Goal: Information Seeking & Learning: Learn about a topic

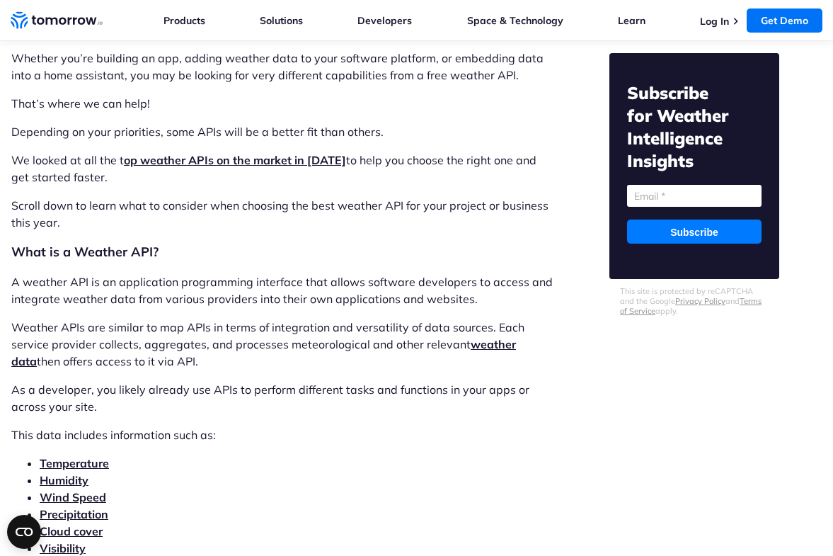
scroll to position [1536, 0]
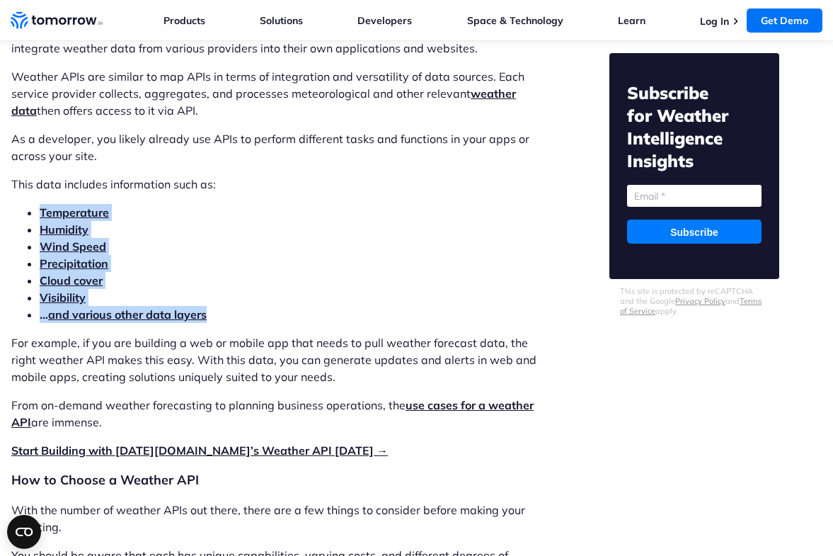
drag, startPoint x: 224, startPoint y: 298, endPoint x: 38, endPoint y: 191, distance: 214.7
click at [38, 204] on ul "Temperature Humidity Wind Speed Precipitation Cloud cover Visibility … and vari…" at bounding box center [282, 263] width 542 height 119
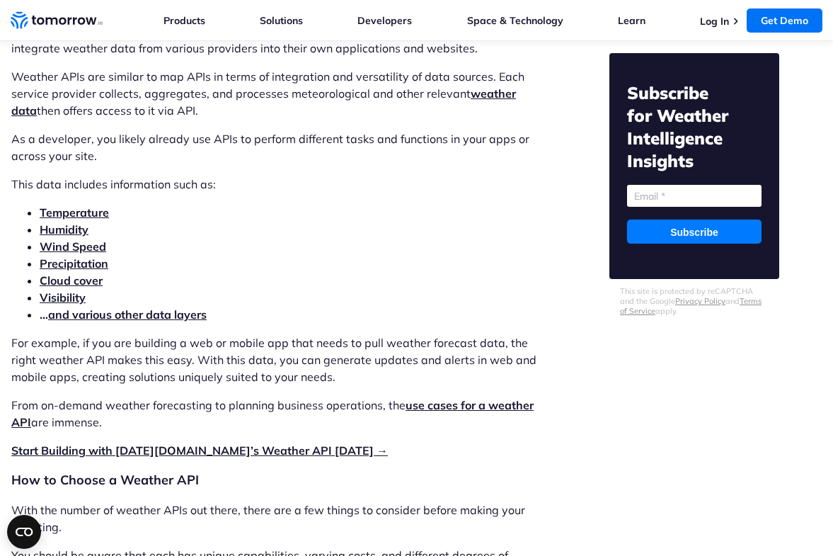
click at [68, 176] on p "This data includes information such as:" at bounding box center [282, 184] width 542 height 17
drag, startPoint x: 68, startPoint y: 172, endPoint x: 93, endPoint y: 185, distance: 28.8
click at [69, 176] on p "This data includes information such as:" at bounding box center [282, 184] width 542 height 17
click at [354, 289] on li "Visibility" at bounding box center [296, 297] width 513 height 17
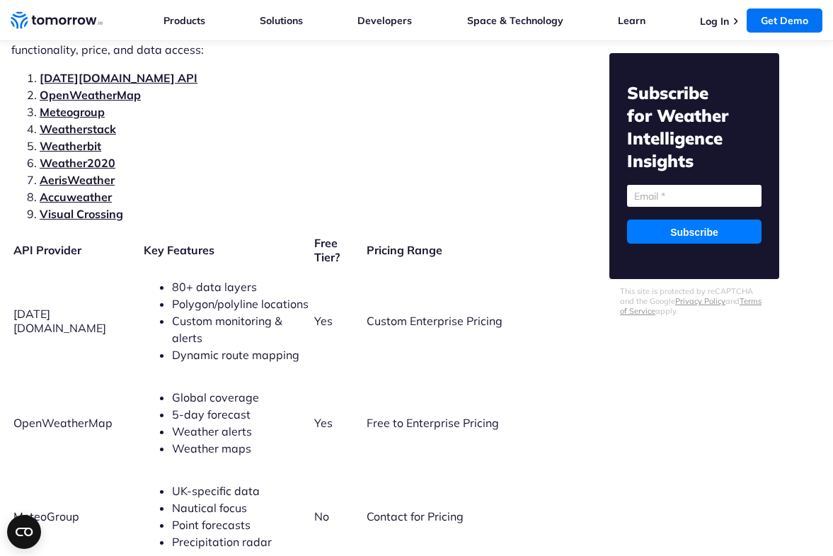
scroll to position [2996, 0]
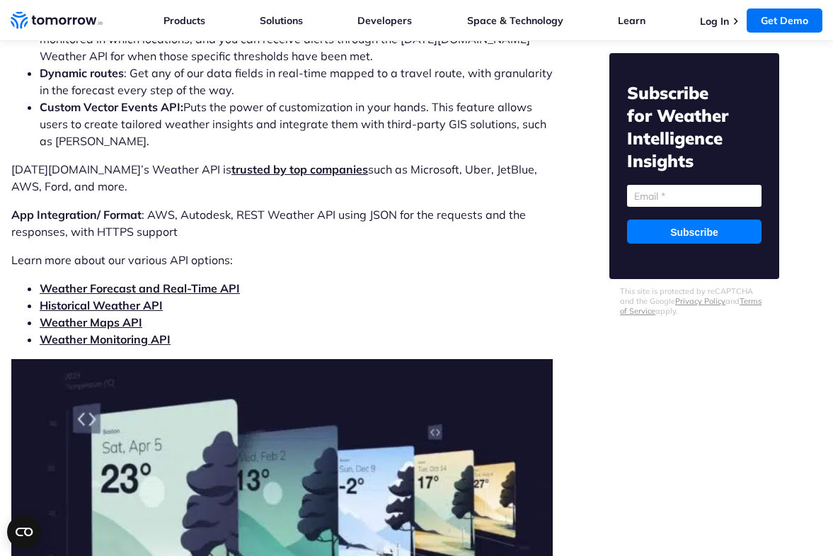
scroll to position [4351, 0]
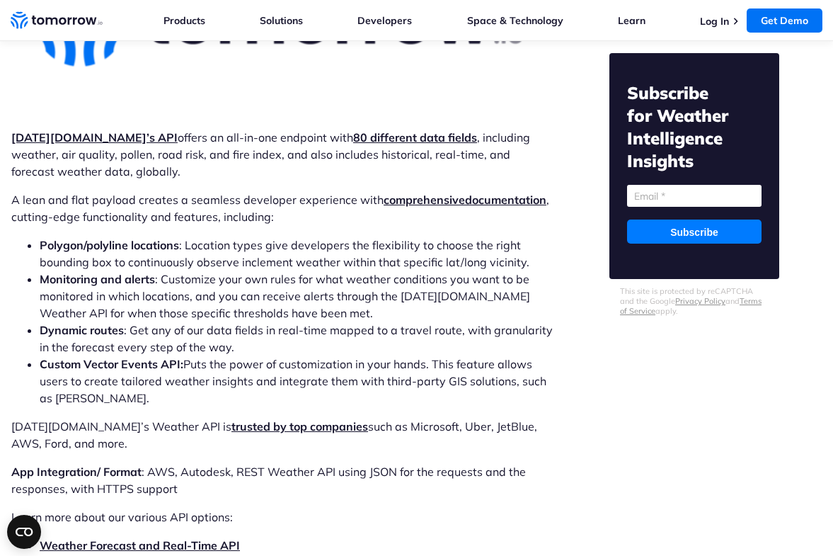
click at [141, 321] on li "Dynamic routes : Get any of our data fields in real-time mapped to a travel rou…" at bounding box center [296, 338] width 513 height 34
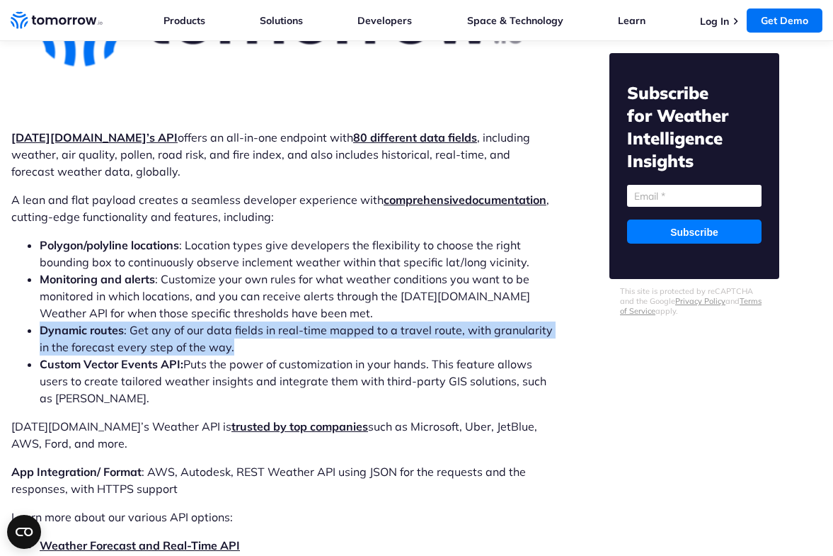
click at [141, 321] on li "Dynamic routes : Get any of our data fields in real-time mapped to a travel rou…" at bounding box center [296, 338] width 513 height 34
click at [206, 321] on li "Dynamic routes : Get any of our data fields in real-time mapped to a travel rou…" at bounding box center [296, 338] width 513 height 34
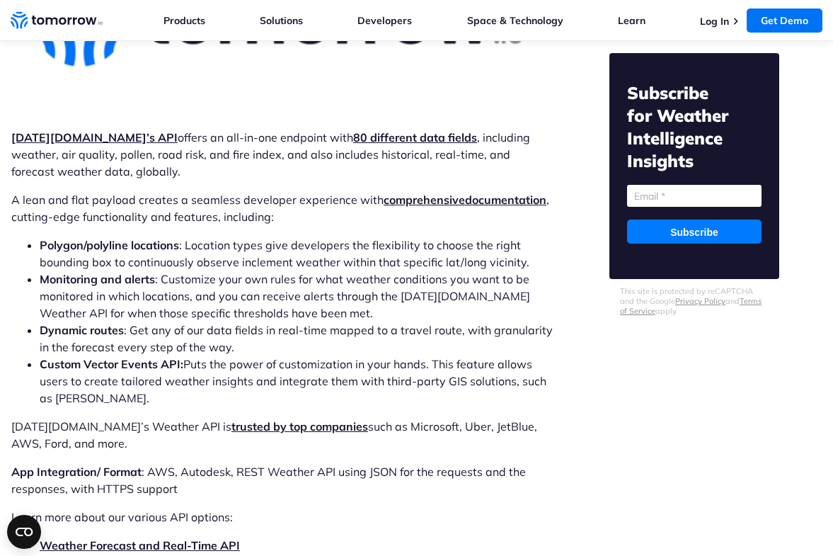
click at [216, 321] on li "Dynamic routes : Get any of our data fields in real-time mapped to a travel rou…" at bounding box center [296, 338] width 513 height 34
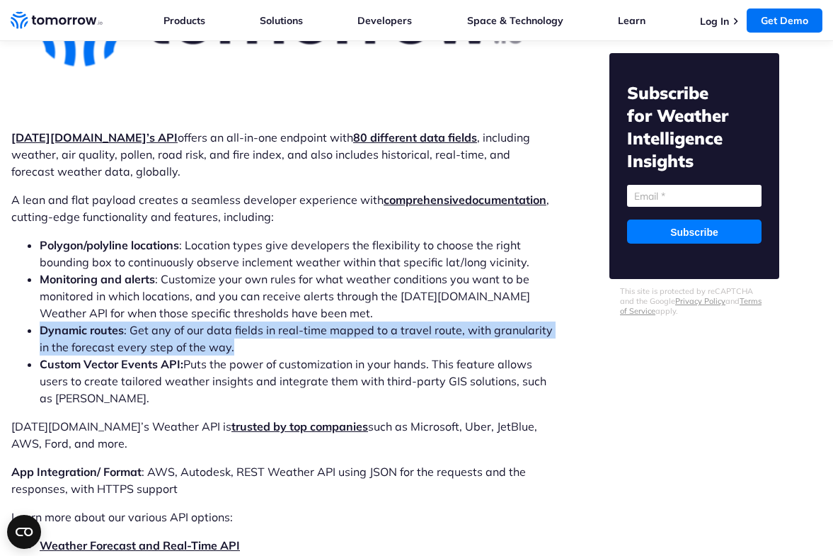
click at [216, 321] on li "Dynamic routes : Get any of our data fields in real-time mapped to a travel rou…" at bounding box center [296, 338] width 513 height 34
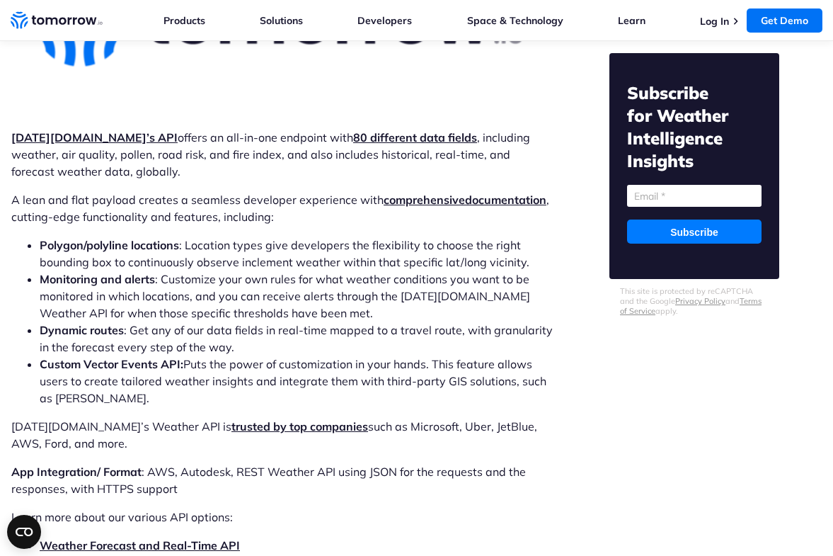
click at [231, 355] on li "Custom Vector Events API: Puts the power of customization in your hands. This f…" at bounding box center [296, 380] width 513 height 51
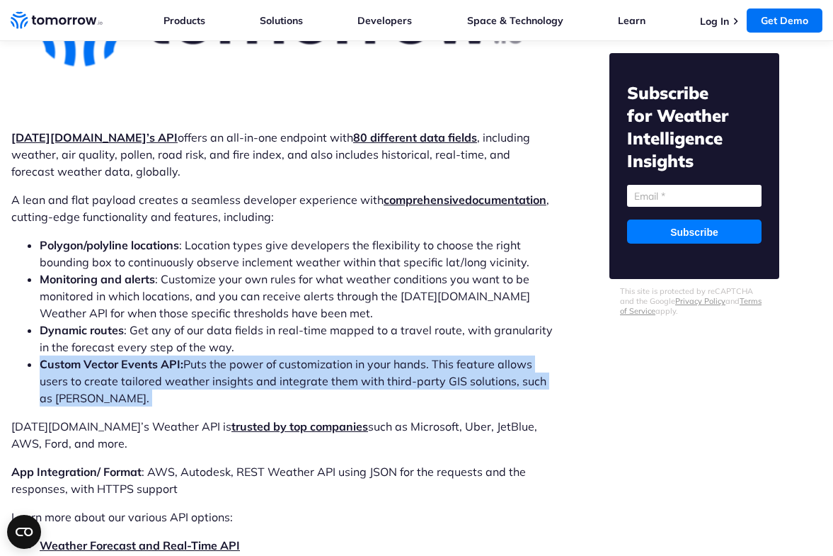
drag, startPoint x: 231, startPoint y: 315, endPoint x: 224, endPoint y: 316, distance: 7.1
click at [230, 355] on li "Custom Vector Events API: Puts the power of customization in your hands. This f…" at bounding box center [296, 380] width 513 height 51
click at [215, 355] on li "Custom Vector Events API: Puts the power of customization in your hands. This f…" at bounding box center [296, 380] width 513 height 51
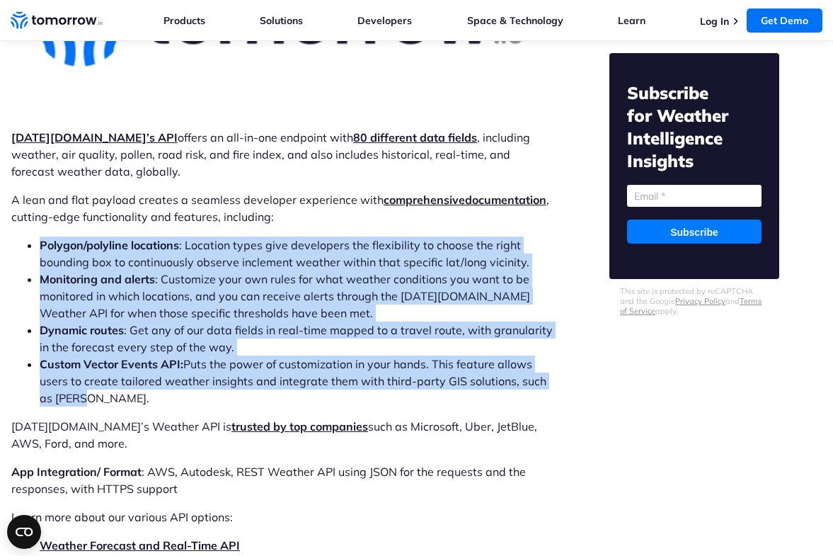
drag, startPoint x: 86, startPoint y: 353, endPoint x: 42, endPoint y: 188, distance: 170.7
click at [156, 355] on li "Custom Vector Events API: Puts the power of customization in your hands. This f…" at bounding box center [296, 380] width 513 height 51
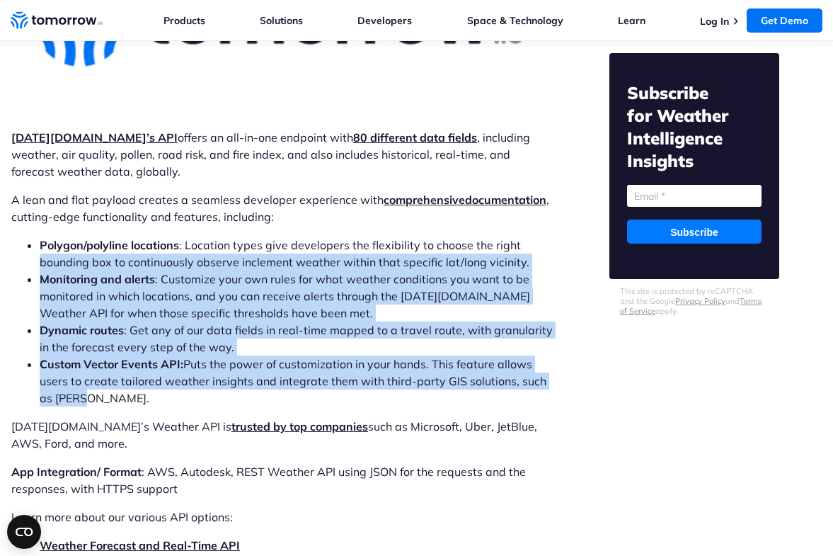
drag, startPoint x: 136, startPoint y: 355, endPoint x: 38, endPoint y: 217, distance: 169.5
click at [38, 236] on ul "Polygon/polyline locations : Location types give developers the flexibility to …" at bounding box center [282, 321] width 542 height 170
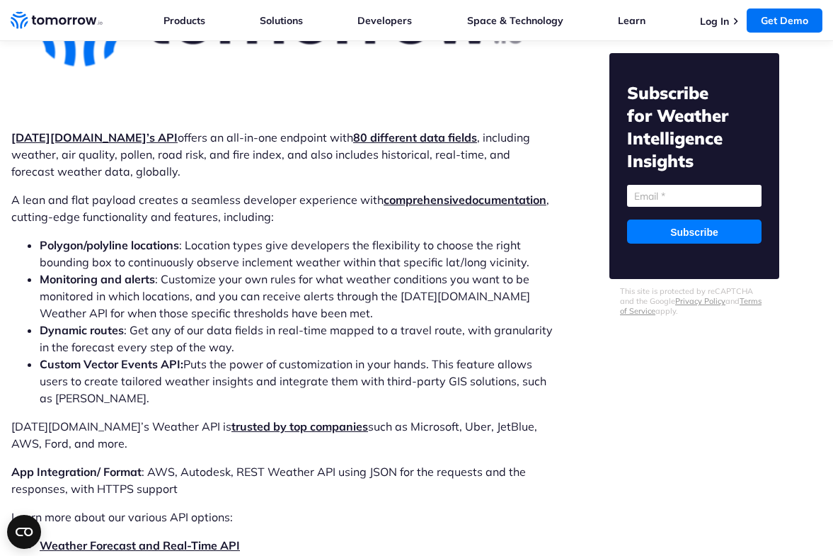
click at [125, 418] on p "Tomorrow.io’s Weather API is trusted by top companies such as Microsoft, Uber, …" at bounding box center [282, 435] width 542 height 34
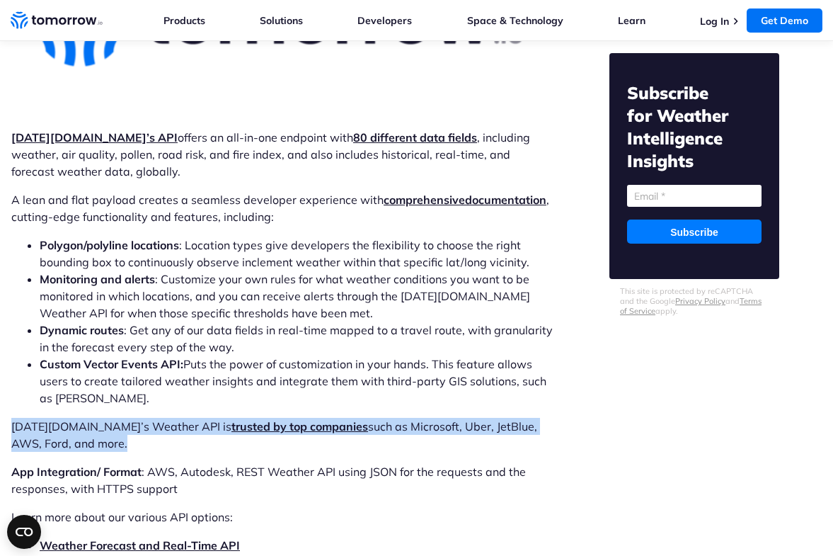
drag, startPoint x: 125, startPoint y: 377, endPoint x: 96, endPoint y: 389, distance: 31.8
click at [125, 418] on p "Tomorrow.io’s Weather API is trusted by top companies such as Microsoft, Uber, …" at bounding box center [282, 435] width 542 height 34
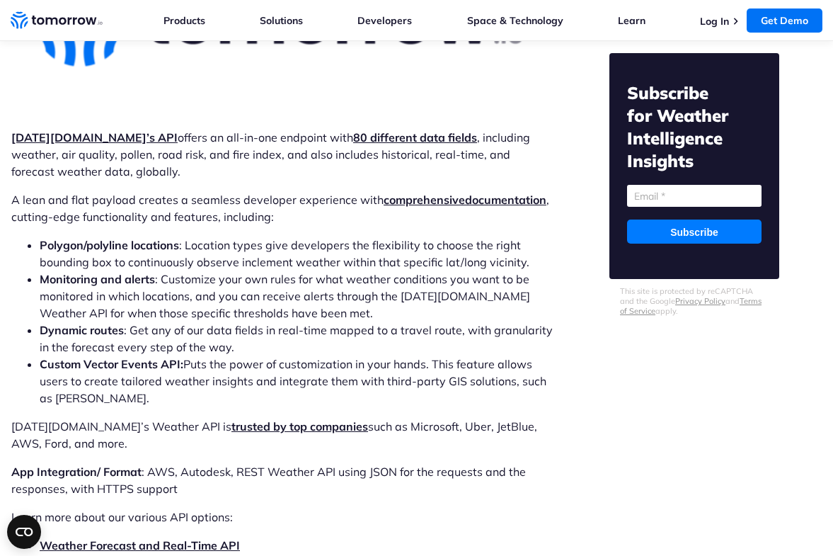
click at [95, 418] on p "Tomorrow.io’s Weather API is trusted by top companies such as Microsoft, Uber, …" at bounding box center [282, 435] width 542 height 34
click at [49, 418] on p "Tomorrow.io’s Weather API is trusted by top companies such as Microsoft, Uber, …" at bounding box center [282, 435] width 542 height 34
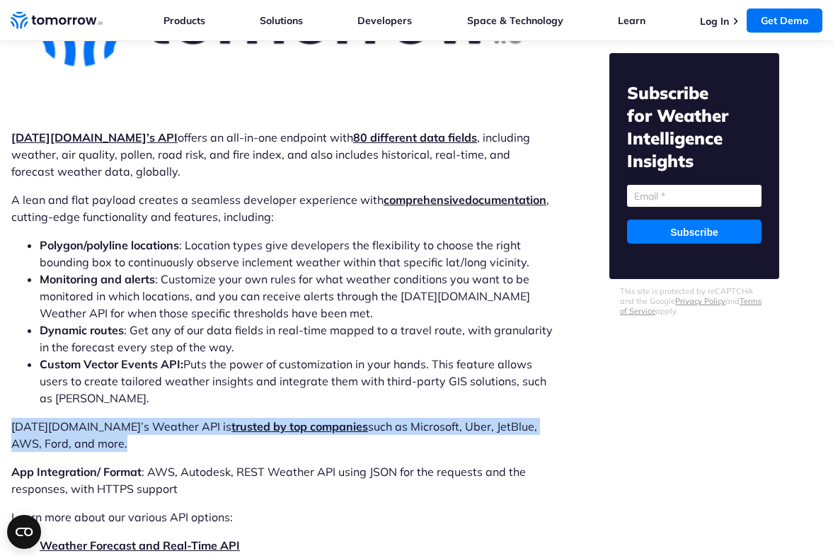
drag, startPoint x: 49, startPoint y: 380, endPoint x: 57, endPoint y: 387, distance: 11.1
click at [49, 418] on p "Tomorrow.io’s Weather API is trusted by top companies such as Microsoft, Uber, …" at bounding box center [282, 435] width 542 height 34
click at [72, 418] on p "Tomorrow.io’s Weather API is trusted by top companies such as Microsoft, Uber, …" at bounding box center [282, 435] width 542 height 34
drag, startPoint x: 64, startPoint y: 393, endPoint x: 21, endPoint y: 375, distance: 46.9
click at [21, 418] on p "Tomorrow.io’s Weather API is trusted by top companies such as Microsoft, Uber, …" at bounding box center [282, 435] width 542 height 34
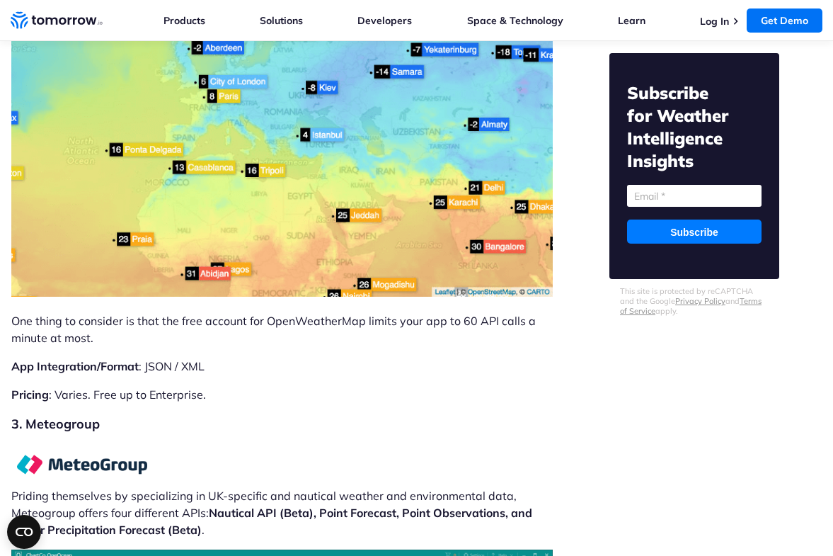
scroll to position [5791, 0]
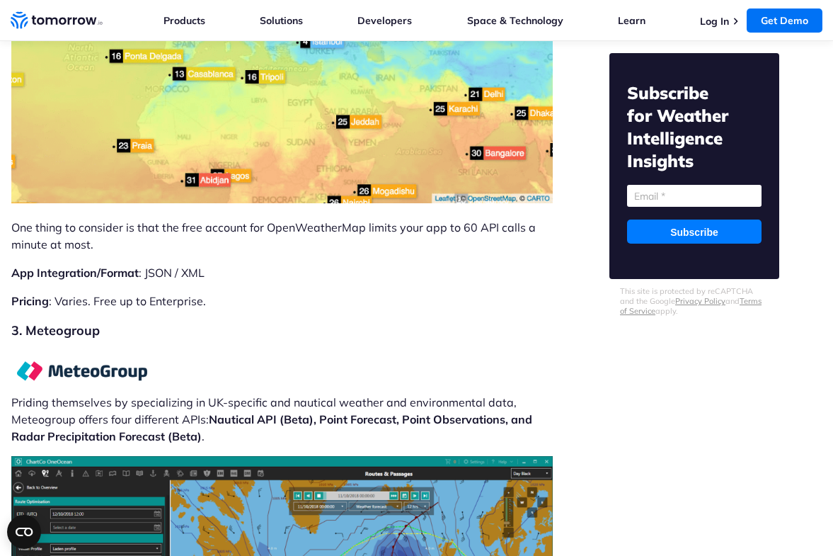
click at [186, 264] on p "App Integration/Format : JSON / XML" at bounding box center [282, 272] width 542 height 17
click at [174, 292] on p "Pricing : Varies. Free up to Enterprise." at bounding box center [282, 300] width 542 height 17
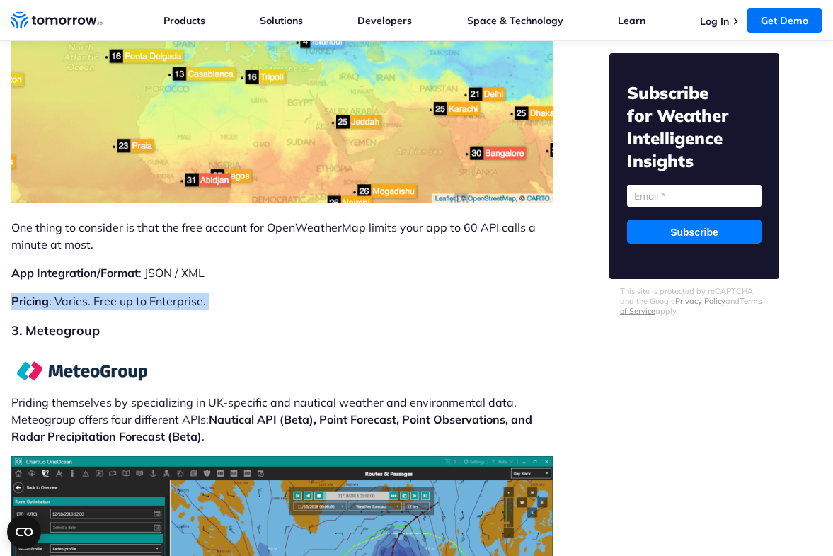
drag, startPoint x: 174, startPoint y: 247, endPoint x: 187, endPoint y: 252, distance: 13.7
click at [174, 292] on p "Pricing : Varies. Free up to Enterprise." at bounding box center [282, 300] width 542 height 17
click at [216, 292] on p "Pricing : Varies. Free up to Enterprise." at bounding box center [282, 300] width 542 height 17
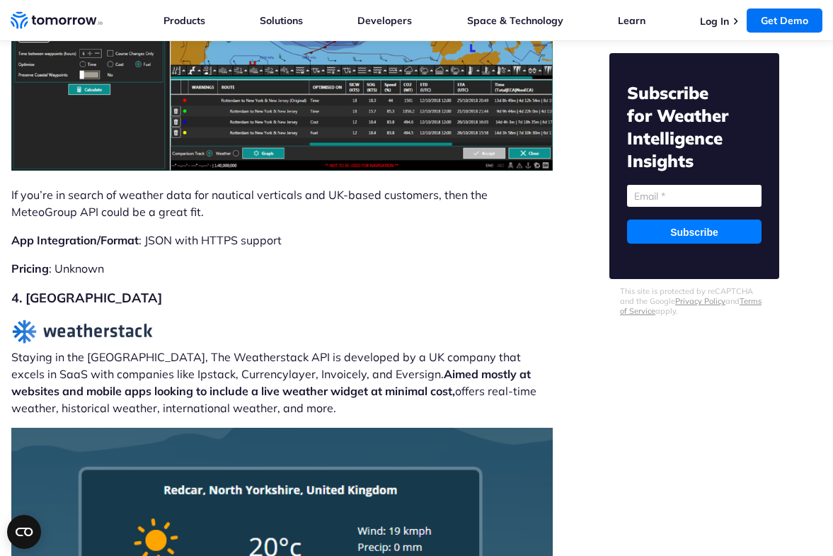
scroll to position [6245, 0]
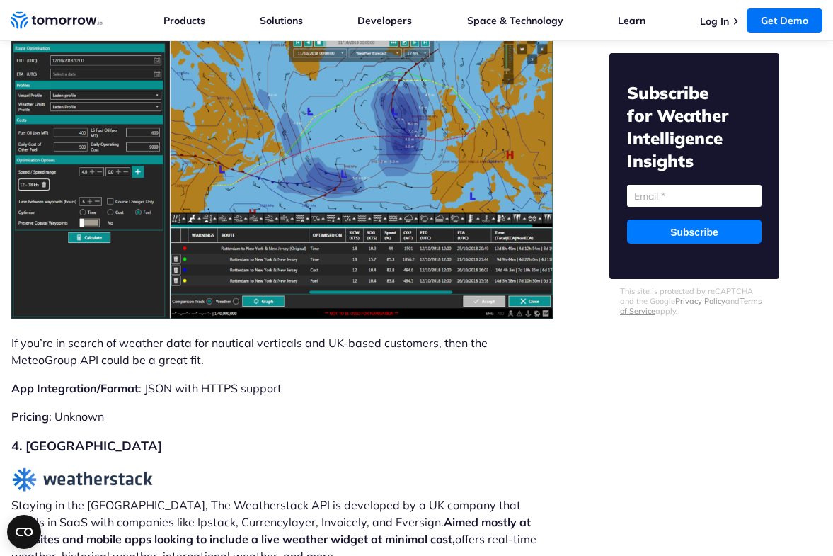
click at [179, 334] on p "If you’re in search of weather data for nautical verticals and UK-based custome…" at bounding box center [282, 351] width 542 height 34
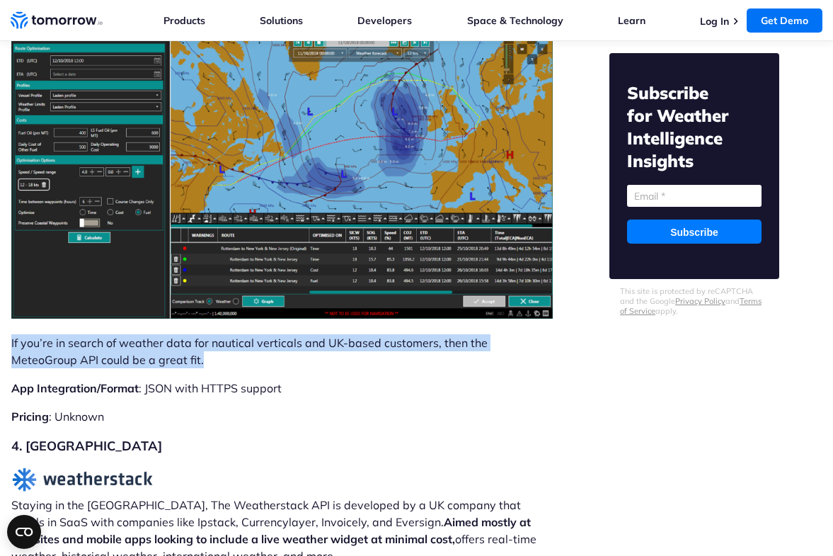
click at [179, 334] on p "If you’re in search of weather data for nautical verticals and UK-based custome…" at bounding box center [282, 351] width 542 height 34
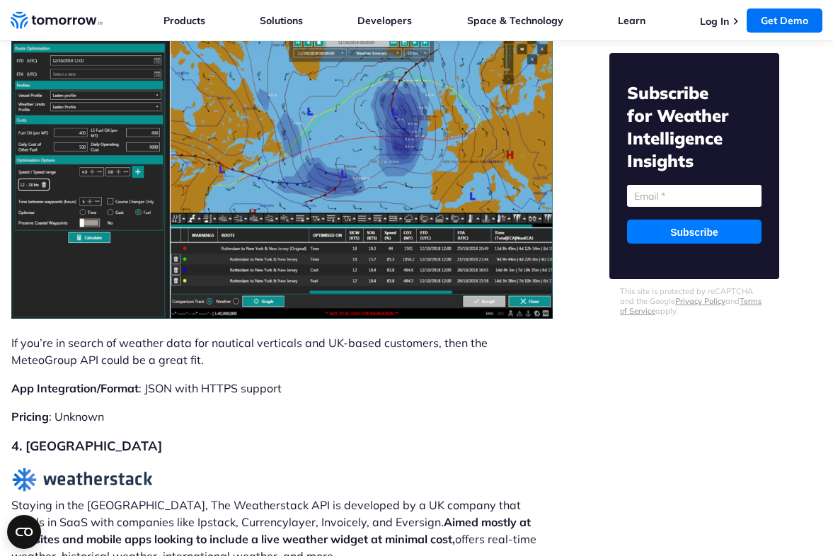
click at [236, 379] on p "App Integration/Format : JSON with HTTPS support" at bounding box center [282, 387] width 542 height 17
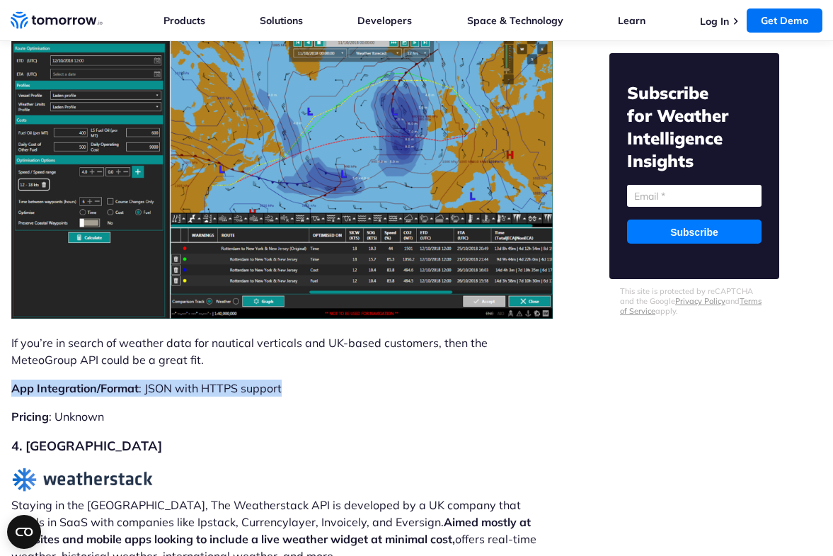
click at [236, 379] on p "App Integration/Format : JSON with HTTPS support" at bounding box center [282, 387] width 542 height 17
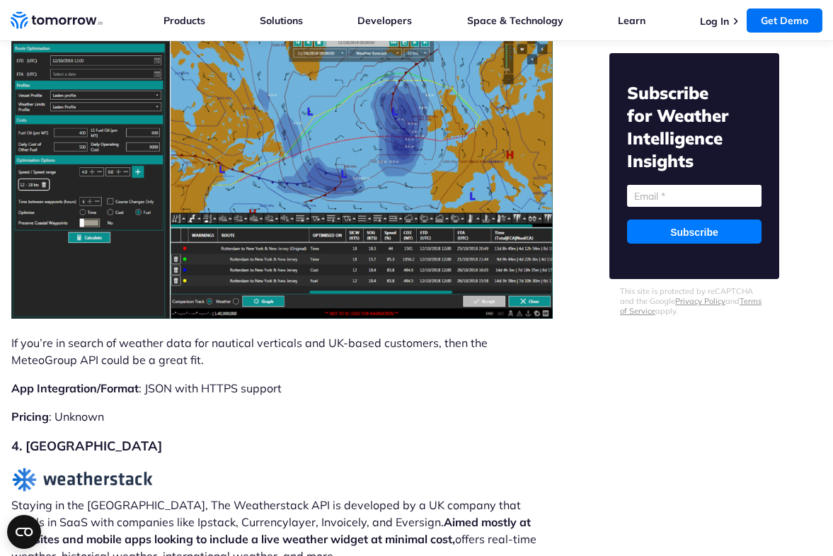
click at [183, 408] on p "Pricing : Unknown" at bounding box center [282, 416] width 542 height 17
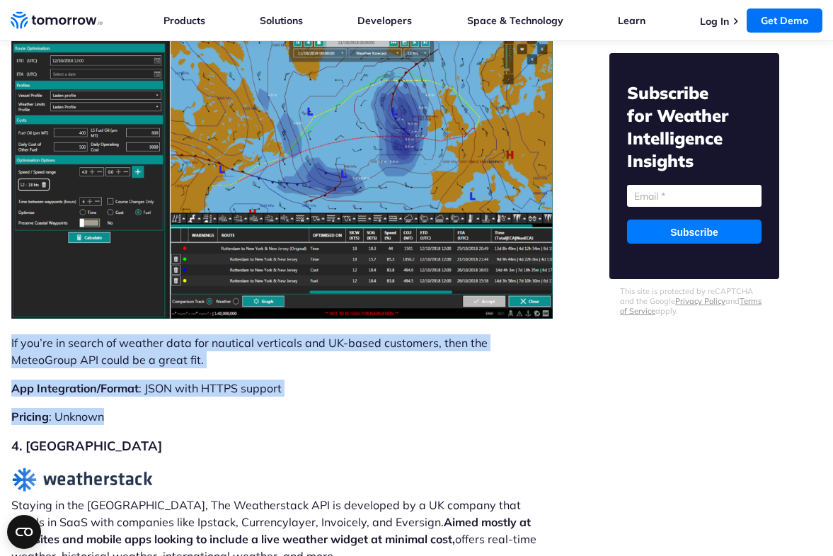
drag, startPoint x: 115, startPoint y: 365, endPoint x: 8, endPoint y: 294, distance: 128.6
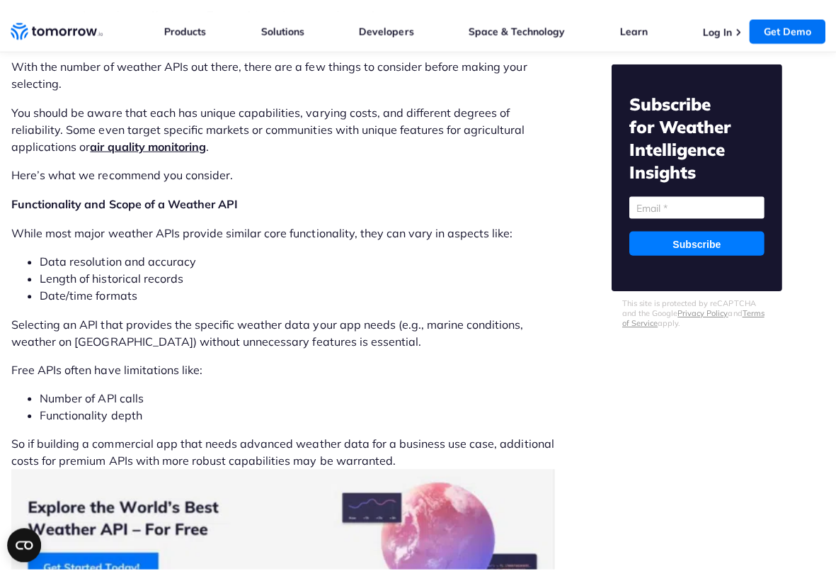
scroll to position [0, 0]
